Goal: Task Accomplishment & Management: Use online tool/utility

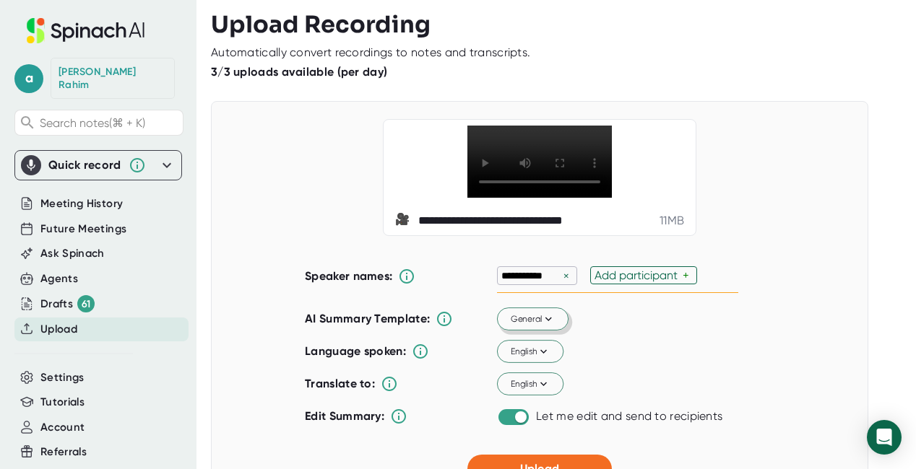
click at [525, 326] on span "General" at bounding box center [533, 319] width 45 height 13
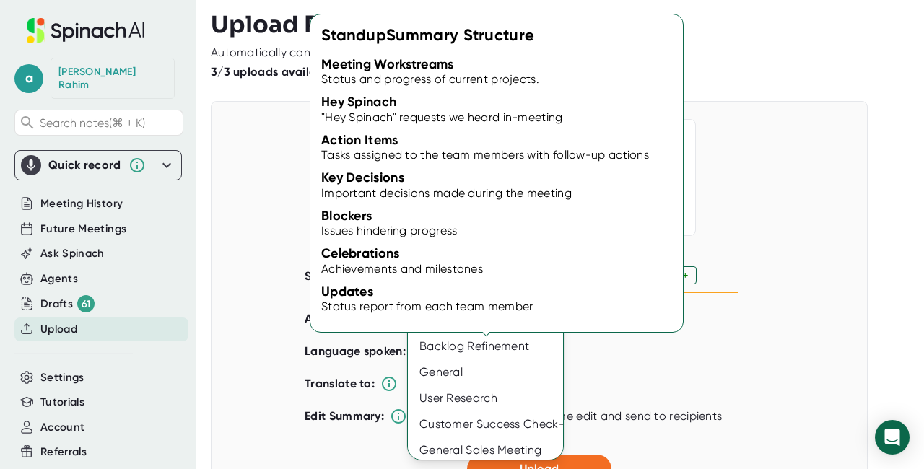
click at [464, 264] on div "Standup" at bounding box center [490, 269] width 164 height 26
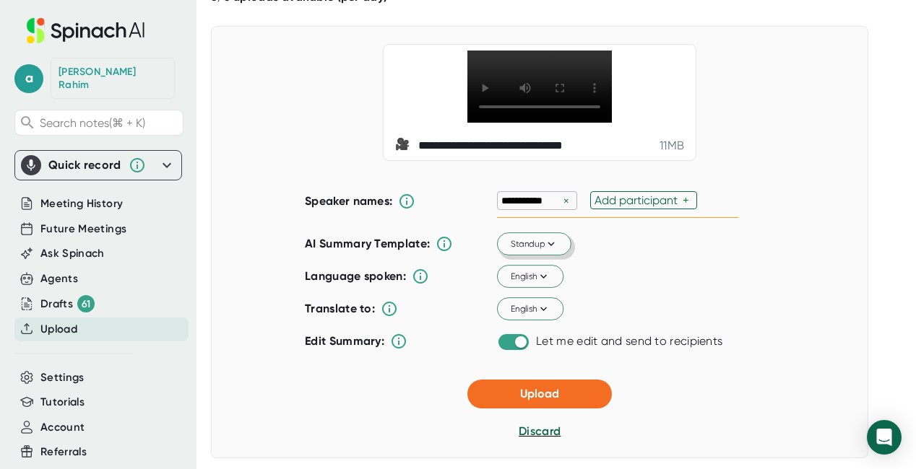
scroll to position [78, 0]
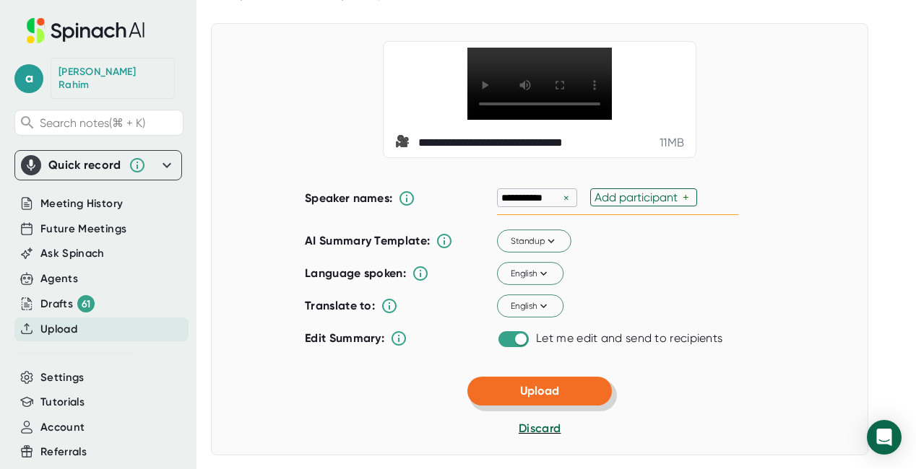
click at [585, 406] on button "Upload" at bounding box center [539, 391] width 144 height 29
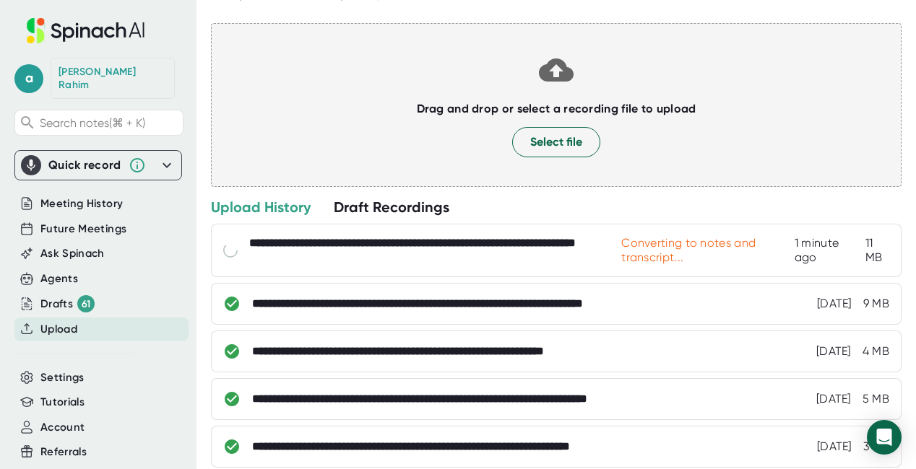
click at [776, 213] on div "Upload History Draft Recordings" at bounding box center [556, 207] width 690 height 19
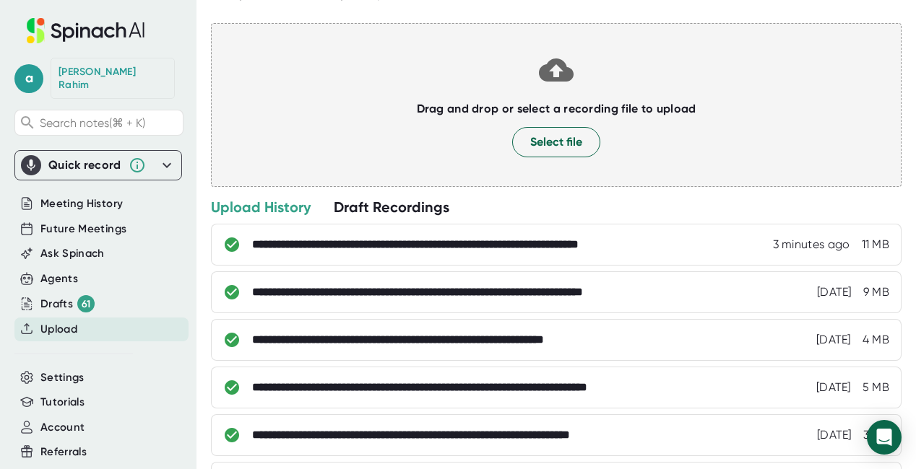
click at [65, 326] on div "Upload" at bounding box center [101, 330] width 174 height 24
click at [72, 246] on span "Ask Spinach" at bounding box center [72, 254] width 64 height 17
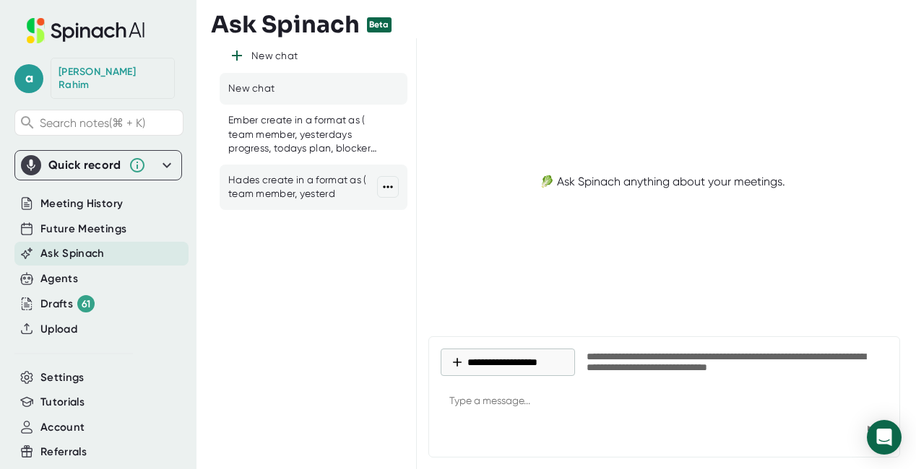
click at [303, 179] on div "Hades create in a format as ( team member, yesterd" at bounding box center [302, 187] width 149 height 28
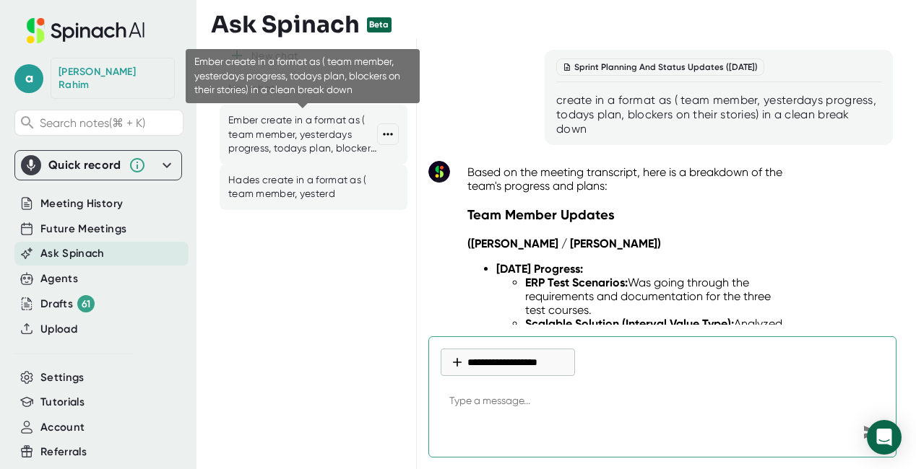
click at [293, 129] on div "Ember create in a format as ( team member, yesterdays progress, todays plan, bl…" at bounding box center [302, 134] width 149 height 43
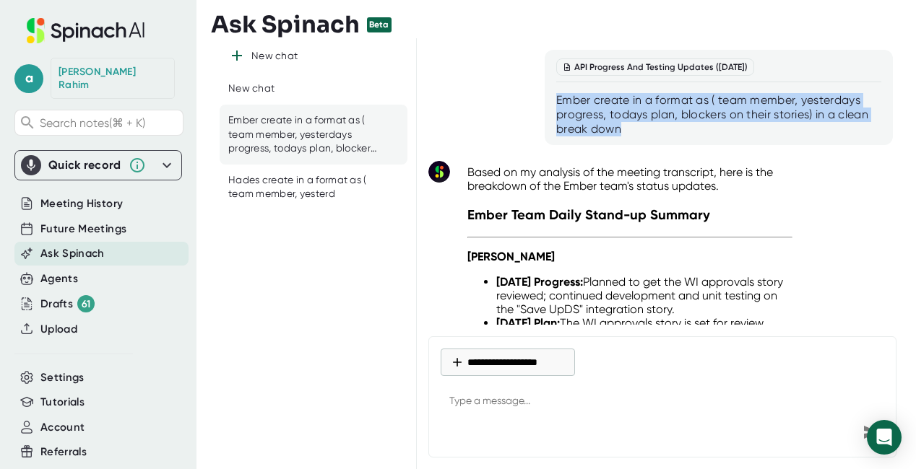
drag, startPoint x: 620, startPoint y: 131, endPoint x: 556, endPoint y: 107, distance: 67.9
click at [556, 107] on div "Ember create in a format as ( team member, yesterdays progress, todays plan, bl…" at bounding box center [718, 114] width 325 height 43
copy div "Ember create in a format as ( team member, yesterdays progress, todays plan, bl…"
click at [489, 374] on button "**********" at bounding box center [508, 362] width 134 height 27
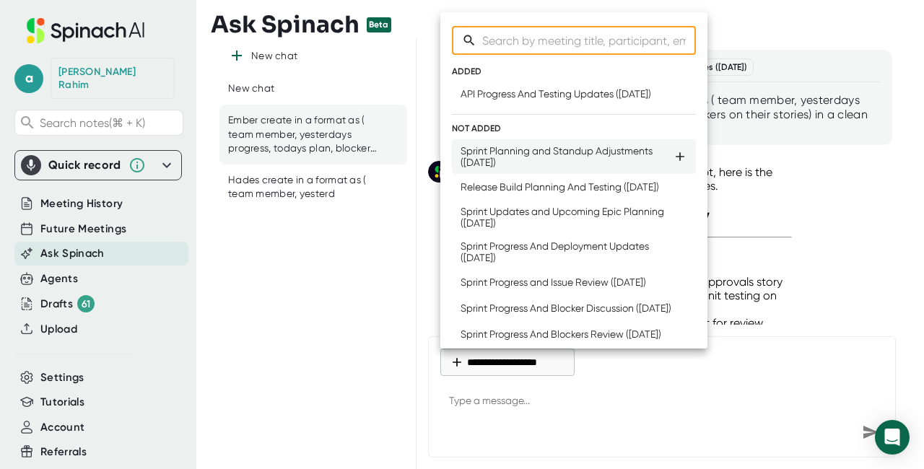
click at [549, 165] on div "Sprint Planning and Standup Adjustments ([DATE])" at bounding box center [567, 156] width 212 height 23
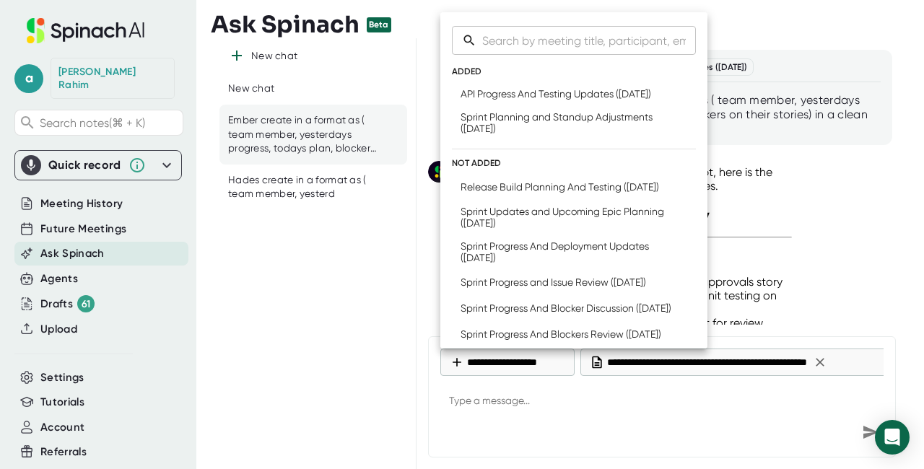
click at [477, 403] on div at bounding box center [462, 234] width 924 height 469
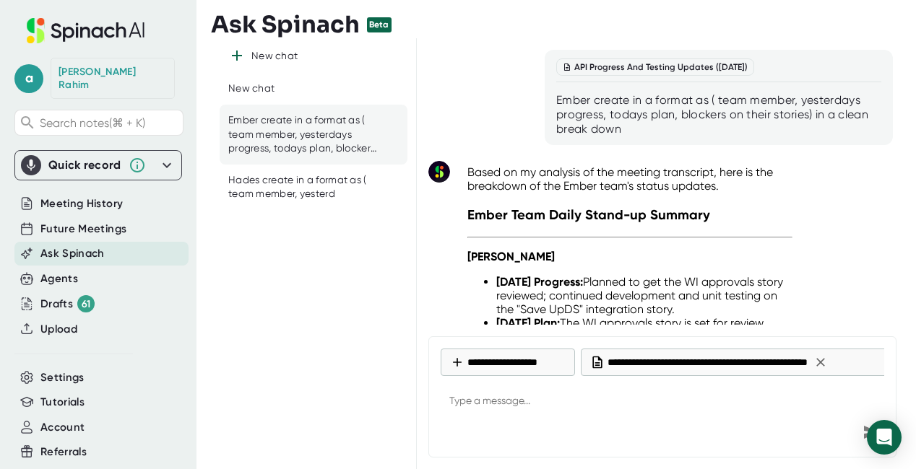
type textarea "x"
paste textarea "Ember create in a format as ( team member, yesterdays progress, todays plan, bl…"
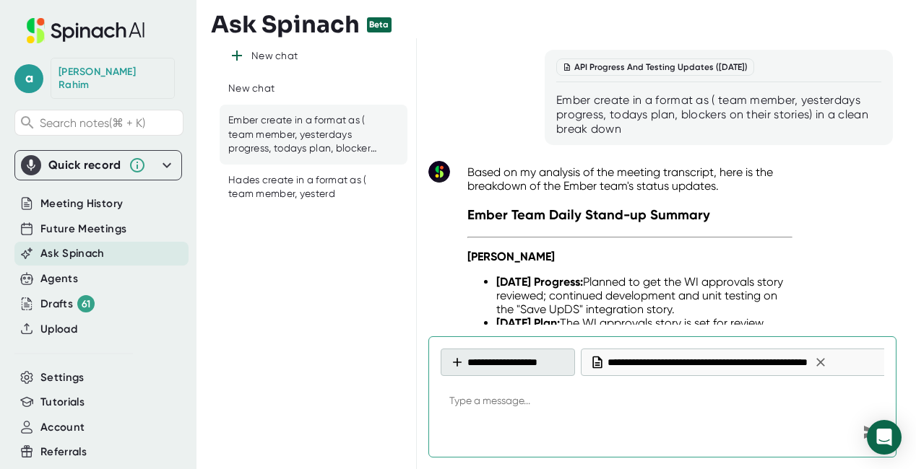
type textarea "Ember create in a format as ( team member, yesterdays progress, todays plan, bl…"
type textarea "x"
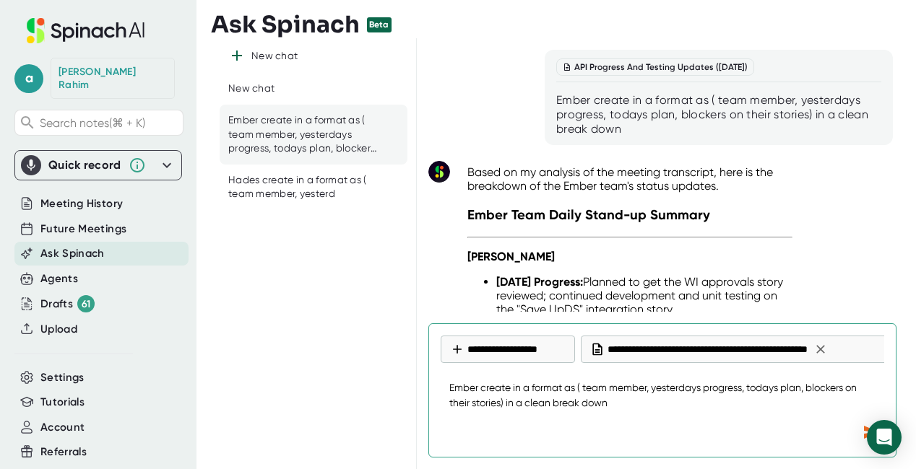
type textarea "Ember create in a format as ( team member, yesterdays progress, todays plan, bl…"
type textarea "x"
click at [862, 429] on icon "Send message" at bounding box center [870, 432] width 17 height 17
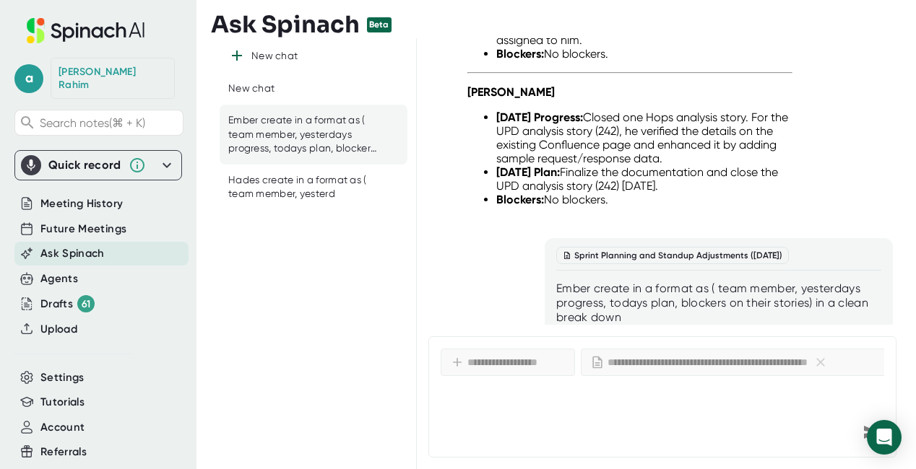
scroll to position [1387, 0]
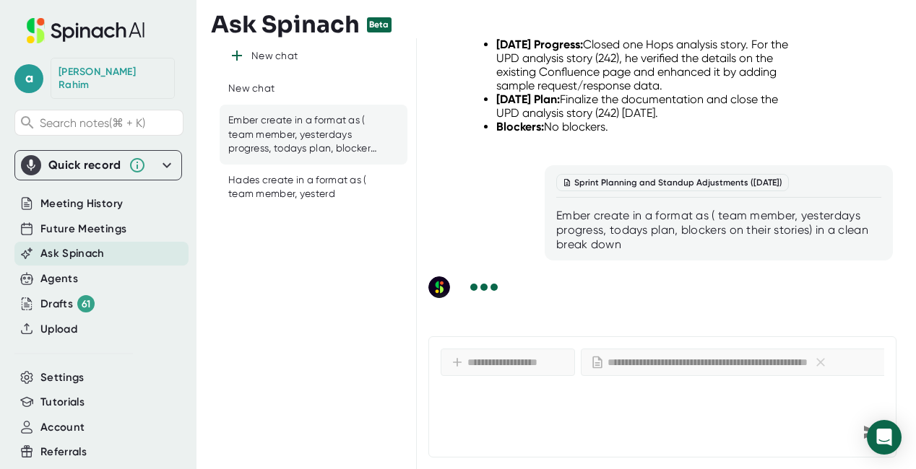
click at [445, 295] on rect at bounding box center [439, 288] width 22 height 22
click at [238, 143] on div "Ember create in a format as ( team member, yesterdays progress, todays plan, bl…" at bounding box center [302, 134] width 149 height 43
click at [54, 321] on span "Upload" at bounding box center [58, 329] width 37 height 17
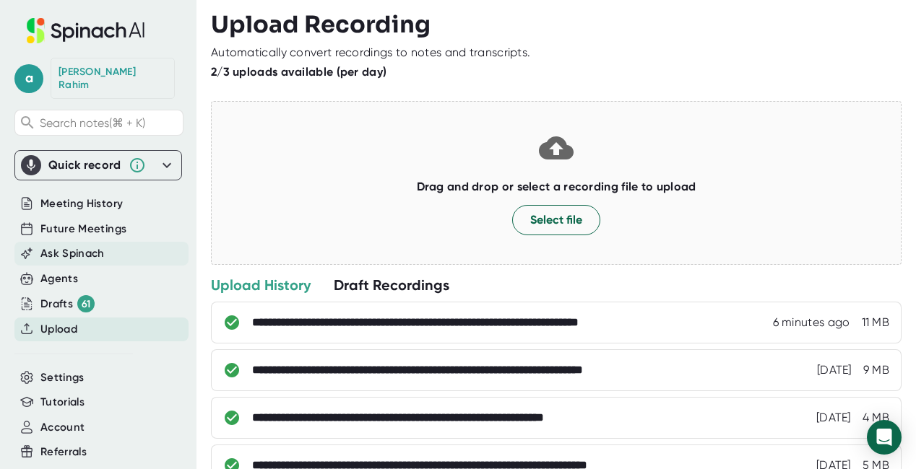
click at [59, 246] on span "Ask Spinach" at bounding box center [72, 254] width 64 height 17
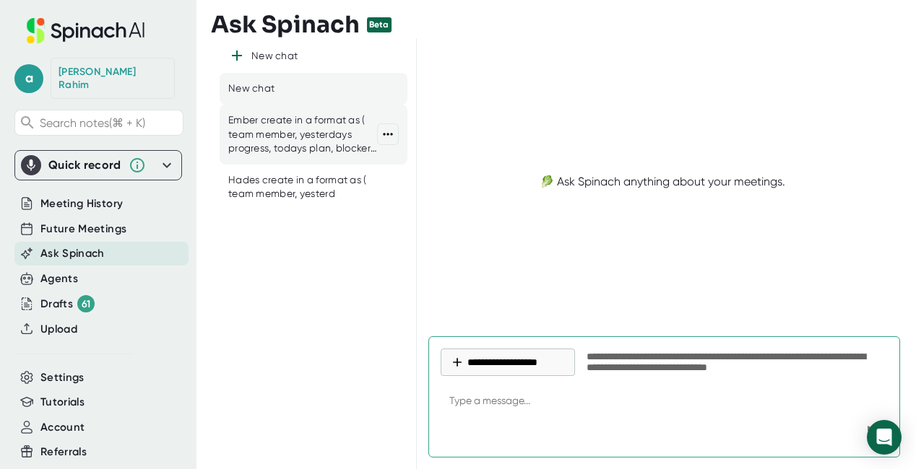
click at [316, 145] on div "Ember create in a format as ( team member, yesterdays progress, todays plan, bl…" at bounding box center [302, 134] width 149 height 43
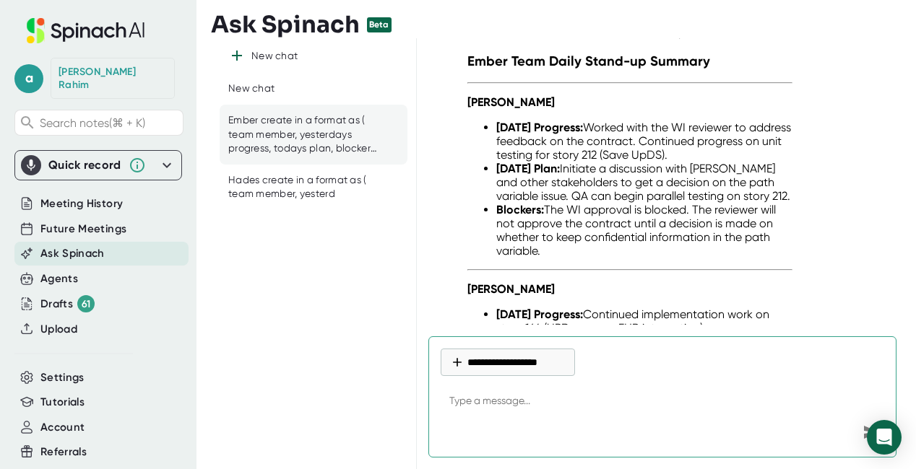
scroll to position [1626, 0]
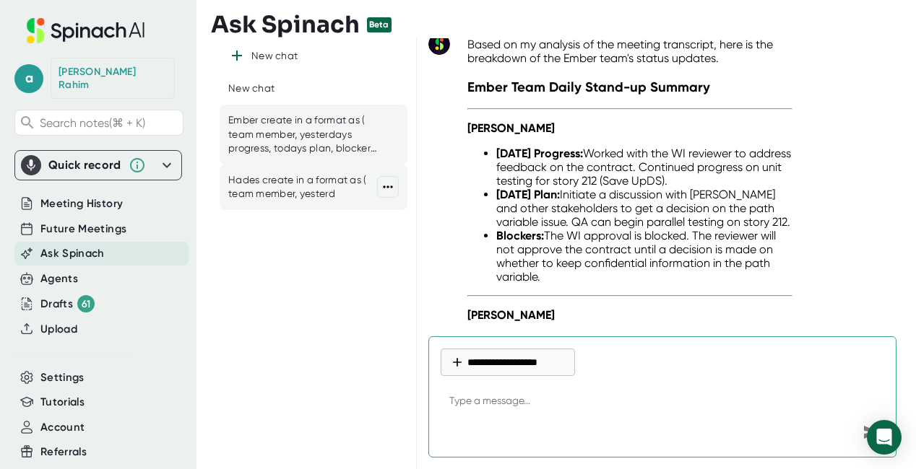
click at [285, 186] on div "Hades create in a format as ( team member, yesterd" at bounding box center [302, 187] width 149 height 28
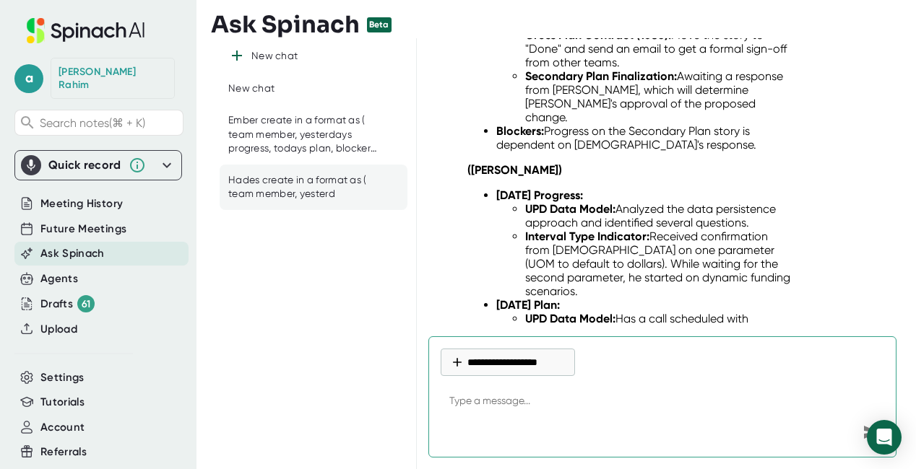
scroll to position [2388, 0]
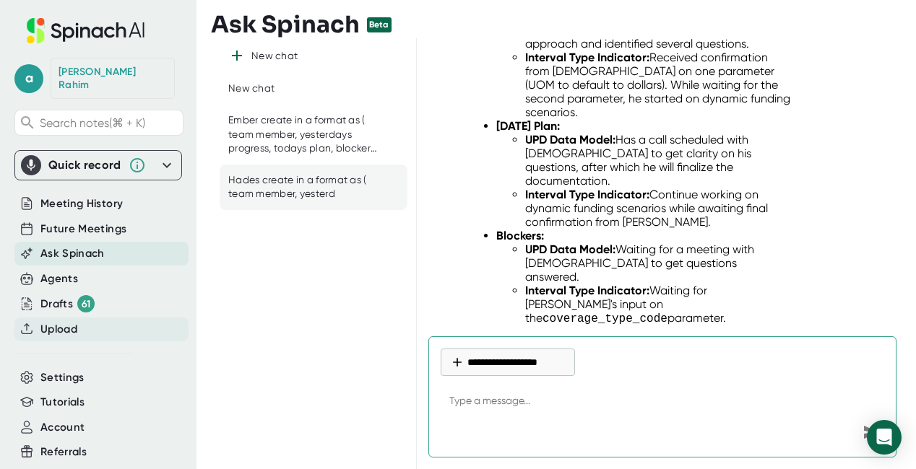
type textarea "x"
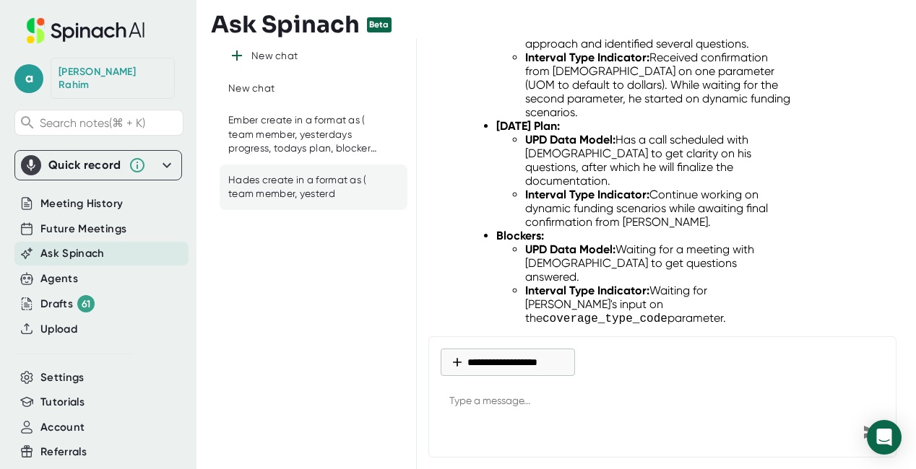
drag, startPoint x: 76, startPoint y: 329, endPoint x: 69, endPoint y: 324, distance: 8.2
click at [72, 327] on div "a [PERSON_NAME] Search notes (⌘ + K) Quick record Include tab audio Start Recor…" at bounding box center [98, 249] width 196 height 498
click at [69, 323] on span "Upload" at bounding box center [58, 329] width 37 height 17
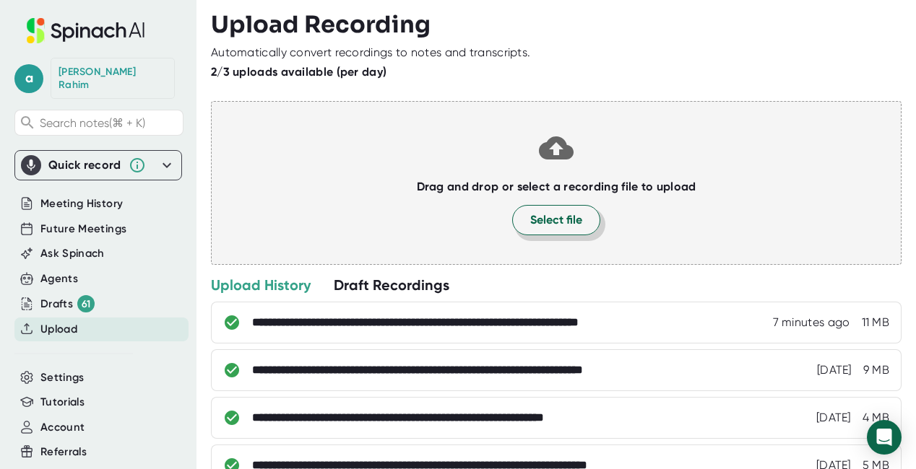
click at [545, 217] on span "Select file" at bounding box center [556, 220] width 52 height 17
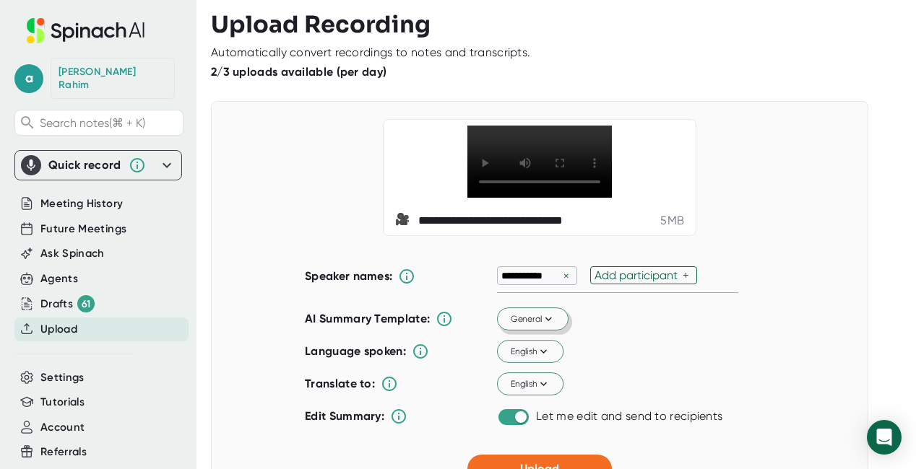
click at [553, 332] on button "General" at bounding box center [533, 319] width 72 height 23
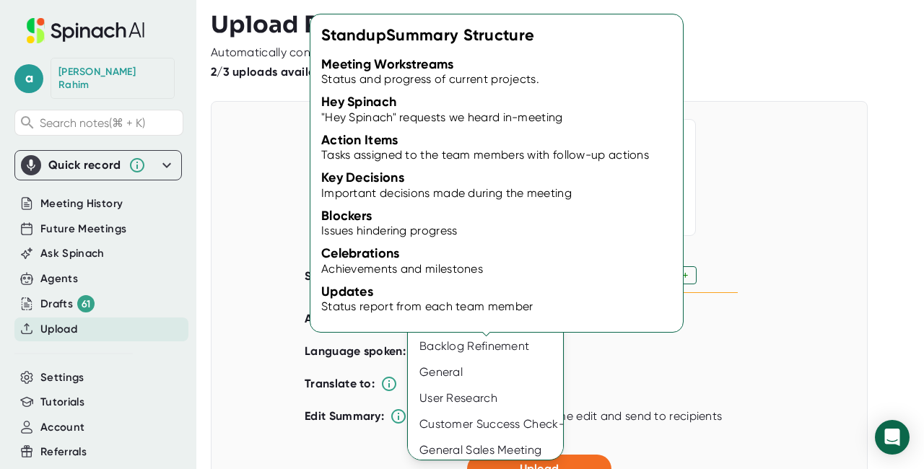
click at [441, 267] on div "Standup" at bounding box center [490, 269] width 164 height 26
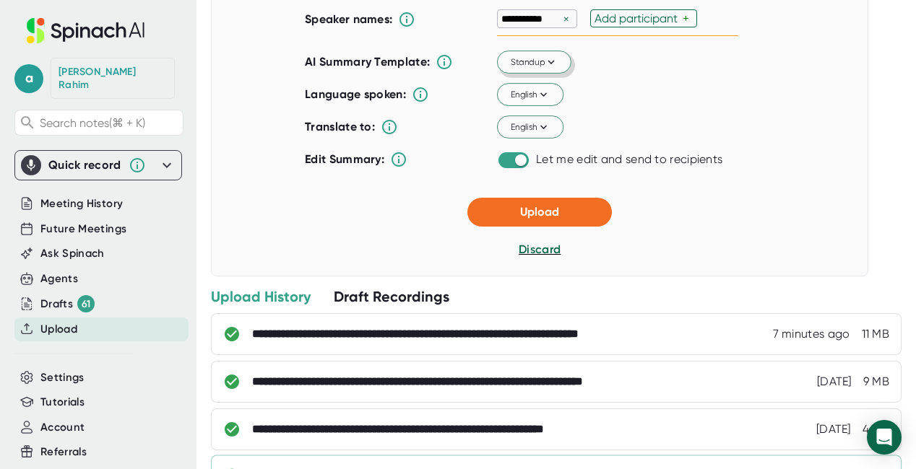
scroll to position [382, 0]
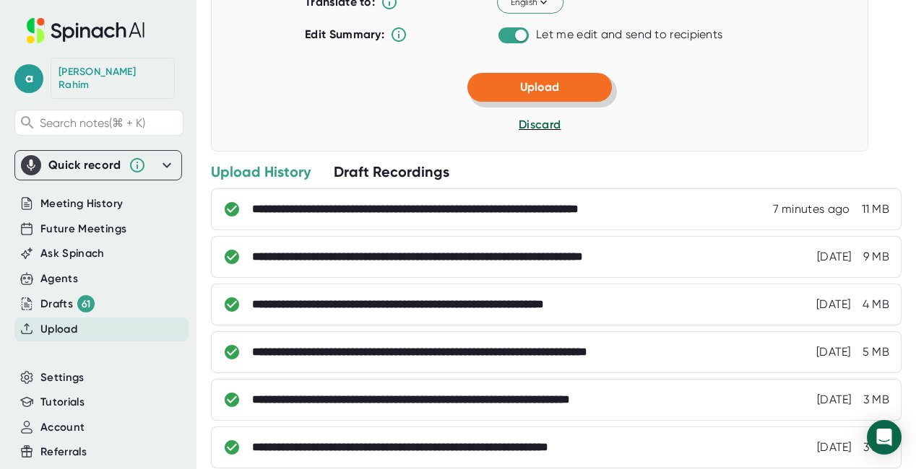
click at [560, 102] on button "Upload" at bounding box center [539, 87] width 144 height 29
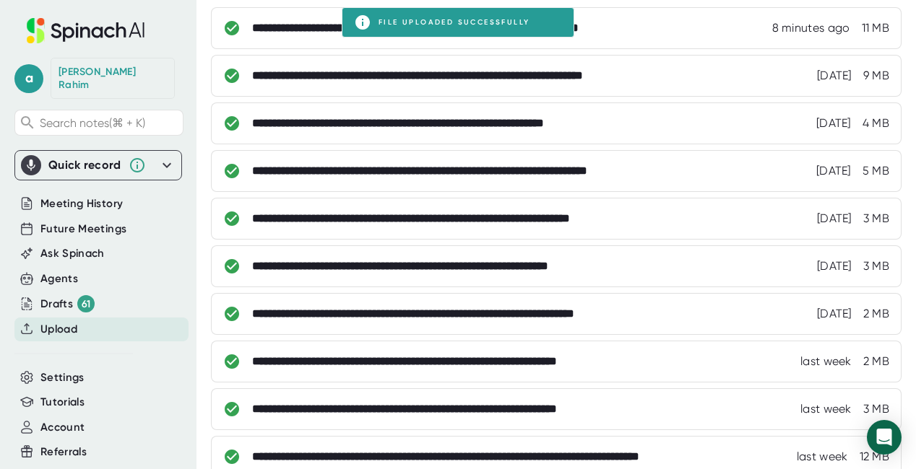
scroll to position [79, 0]
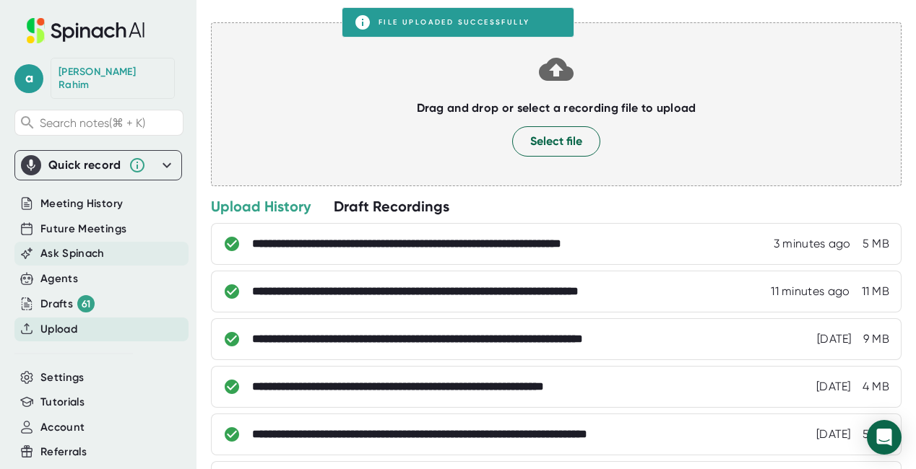
click at [76, 246] on span "Ask Spinach" at bounding box center [72, 254] width 64 height 17
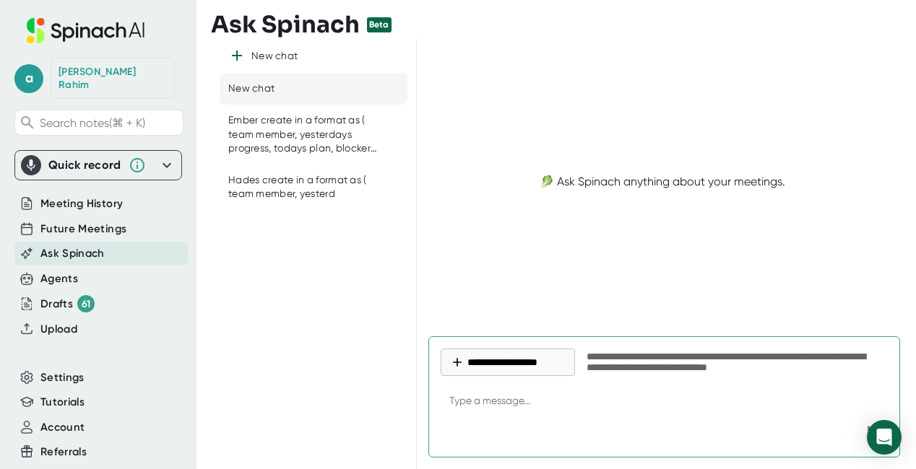
type textarea "Ember create in a format as ( team member, yesterdays progress, todays plan, bl…"
type textarea "x"
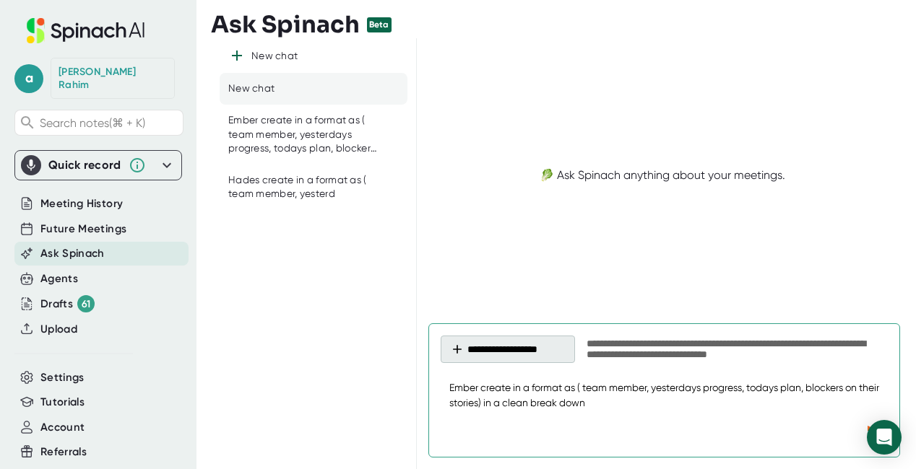
type textarea "Ember create in a format as ( team member, yesterdays progress, todays plan, bl…"
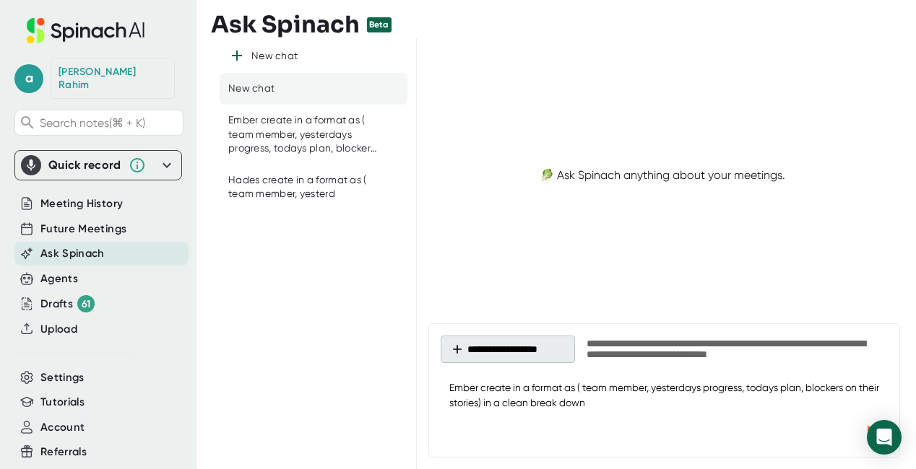
click at [508, 356] on button "**********" at bounding box center [508, 349] width 134 height 27
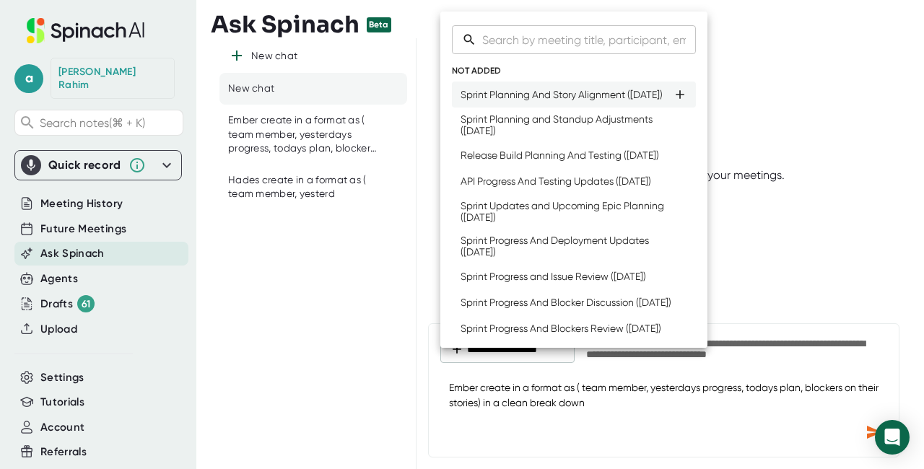
click at [519, 108] on li "Sprint Planning And Story Alignment ([DATE])" at bounding box center [574, 95] width 244 height 26
type textarea "x"
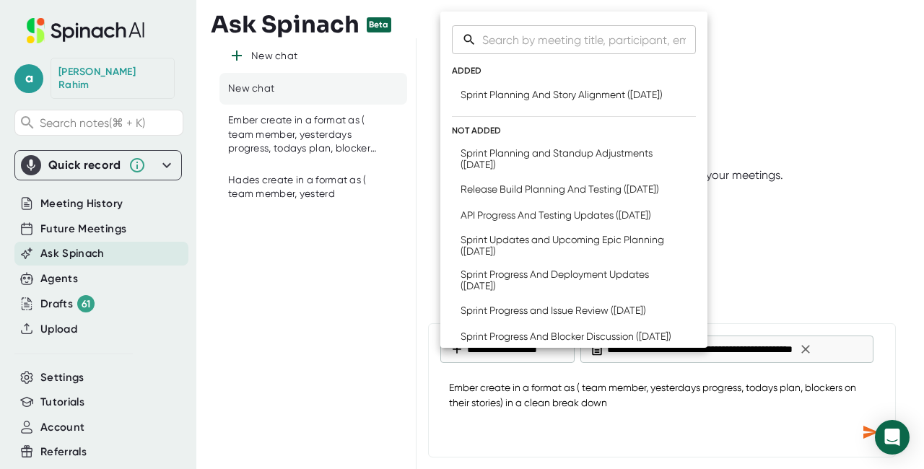
click at [873, 432] on div at bounding box center [462, 234] width 924 height 469
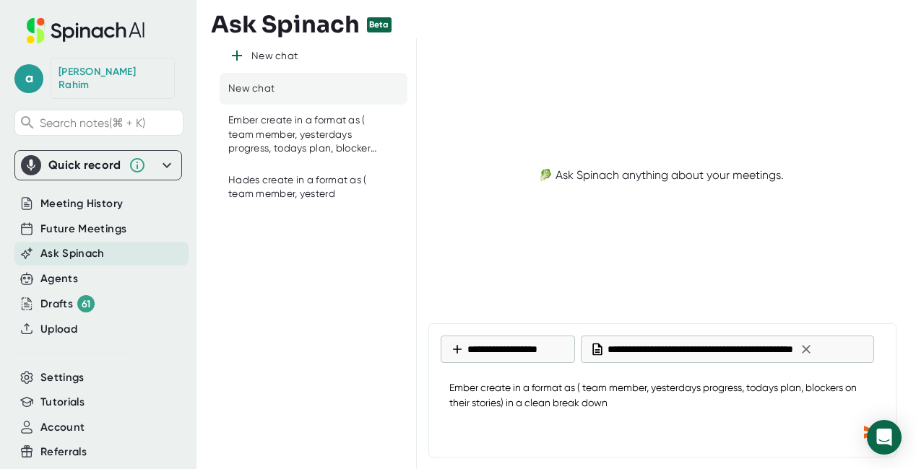
click at [862, 432] on icon "Send message" at bounding box center [870, 432] width 17 height 17
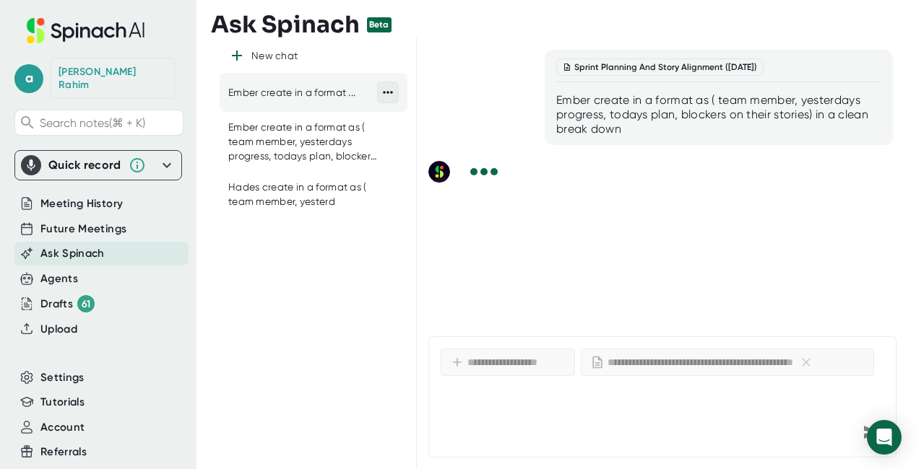
click at [388, 92] on icon at bounding box center [387, 93] width 9 height 2
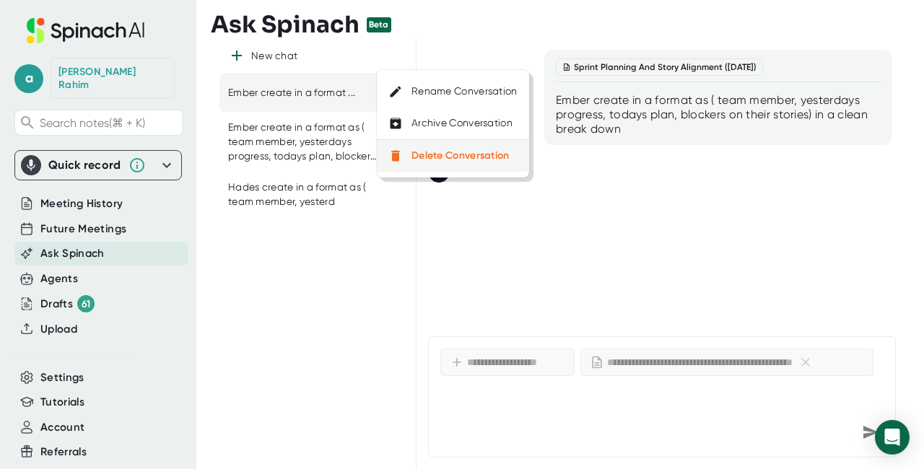
click at [447, 158] on div "Delete Conversation" at bounding box center [461, 156] width 98 height 13
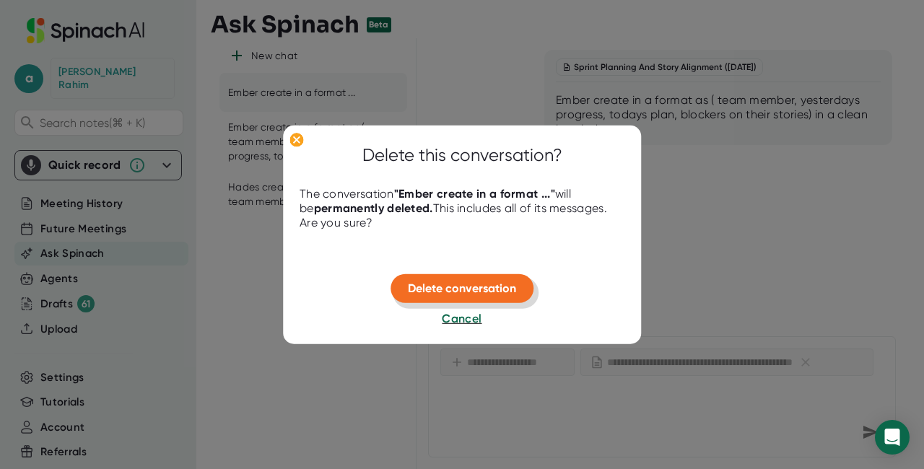
click at [423, 280] on button "Delete conversation" at bounding box center [462, 288] width 143 height 29
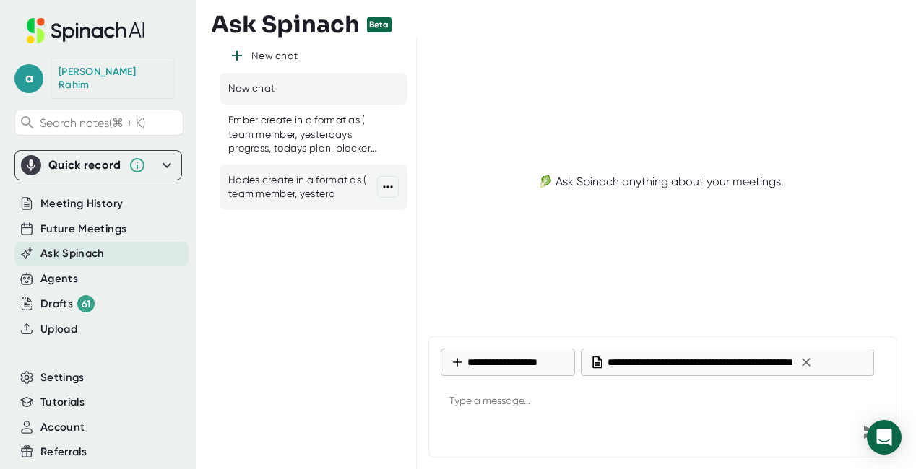
click at [305, 181] on div "Hades create in a format as ( team member, yesterd" at bounding box center [302, 187] width 149 height 28
type textarea "x"
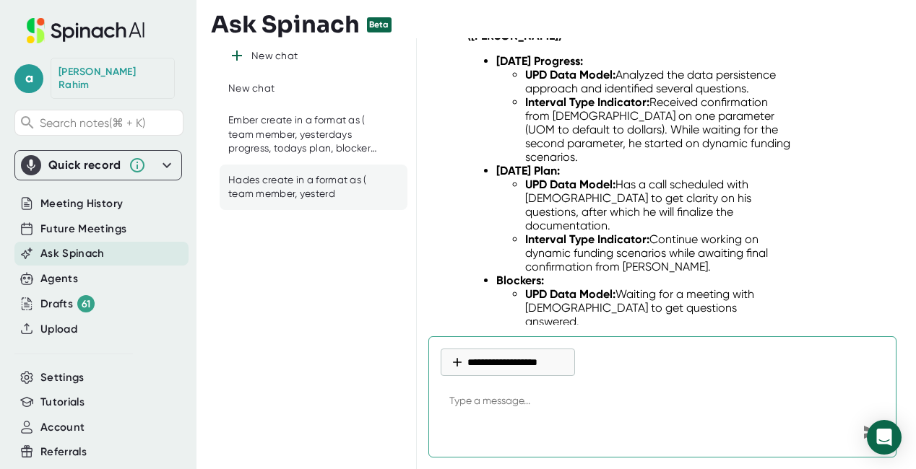
scroll to position [2354, 0]
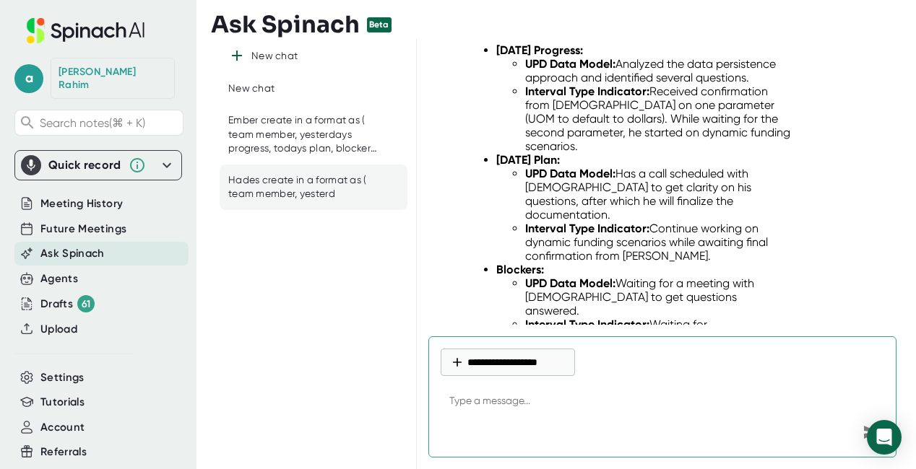
paste textarea "Ember create in a format as ( team member, yesterdays progress, todays plan, bl…"
type textarea "Ember create in a format as ( team member, yesterdays progress, todays plan, bl…"
type textarea "x"
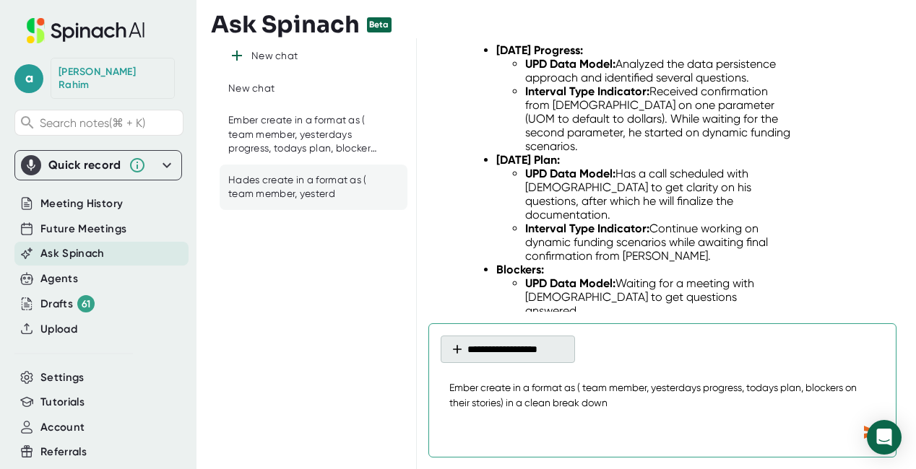
type textarea "Ember create in a format as ( team member, yesterdays progress, todays plan, bl…"
click at [545, 353] on button "**********" at bounding box center [508, 349] width 134 height 27
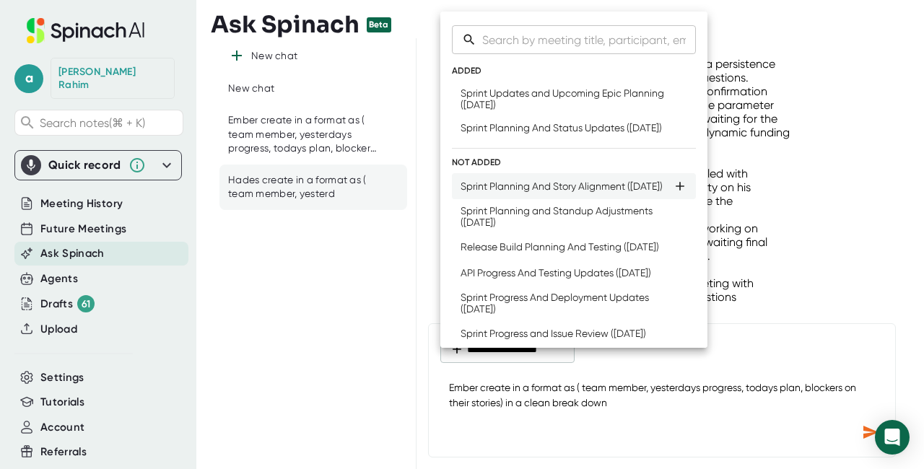
click at [516, 192] on div "Sprint Planning And Story Alignment ([DATE])" at bounding box center [562, 187] width 202 height 12
type textarea "x"
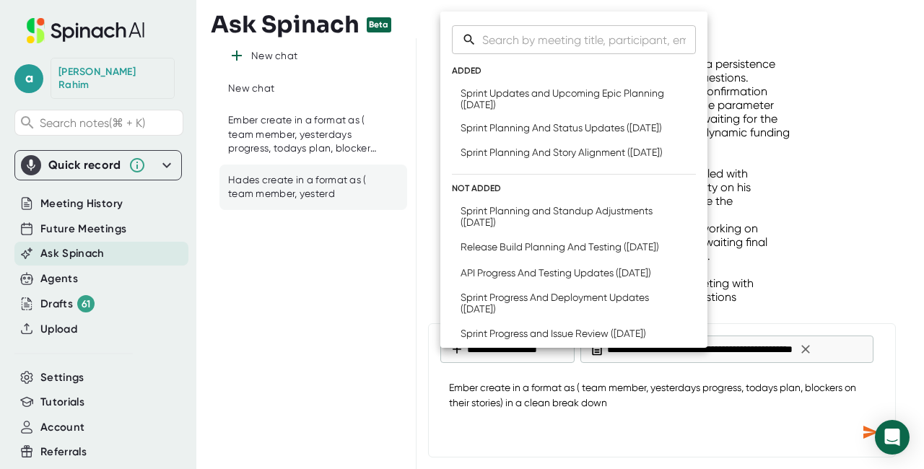
click at [863, 425] on div at bounding box center [462, 234] width 924 height 469
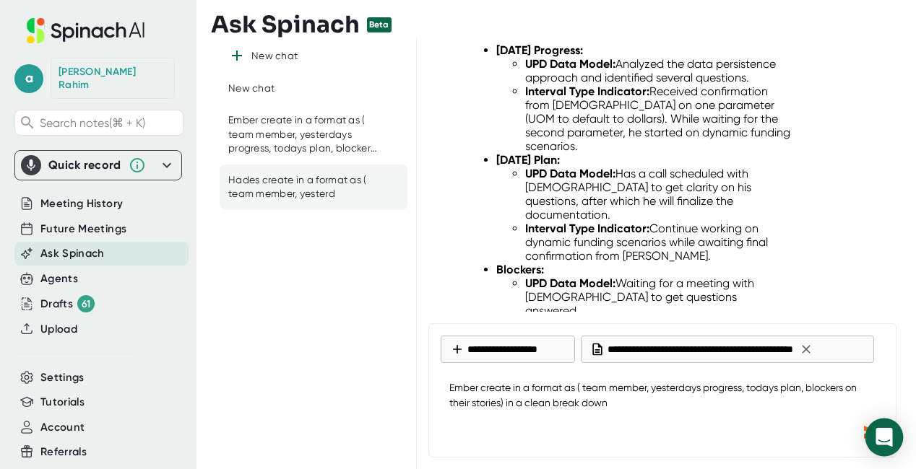
click at [867, 428] on body "a [PERSON_NAME] Search notes (⌘ + K) Quick record Include tab audio Start Recor…" at bounding box center [458, 234] width 916 height 469
click at [865, 428] on icon "Send message" at bounding box center [871, 432] width 15 height 13
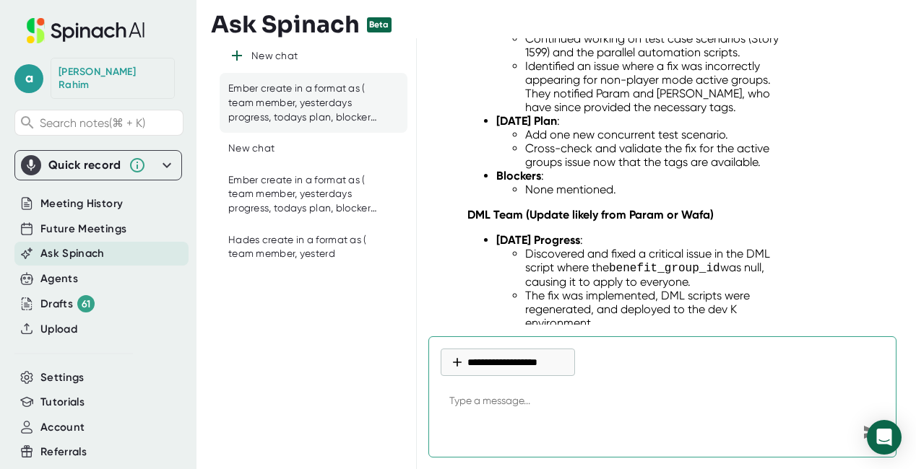
scroll to position [245, 0]
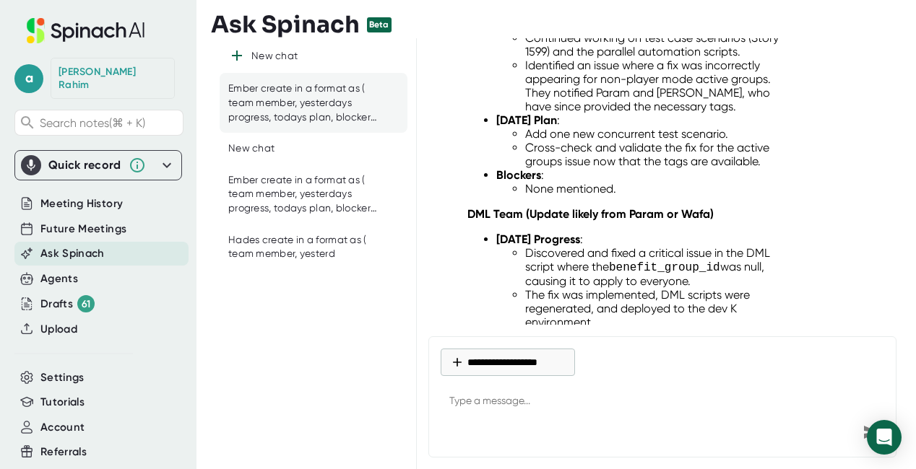
type textarea "x"
